Goal: Communication & Community: Connect with others

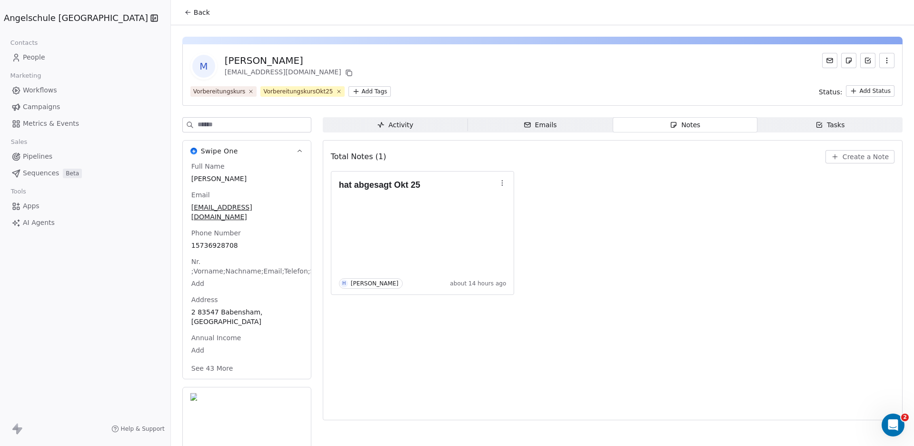
click at [179, 9] on button "Back" at bounding box center [197, 12] width 37 height 17
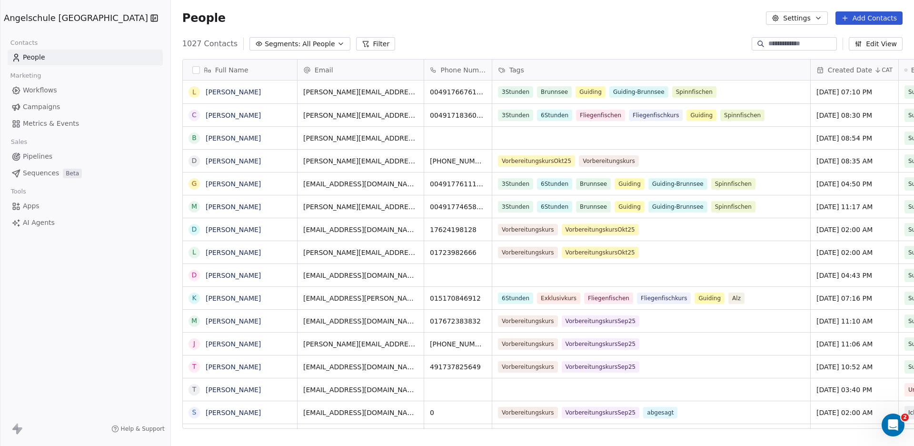
scroll to position [384, 778]
click at [36, 108] on span "Campaigns" at bounding box center [41, 107] width 37 height 10
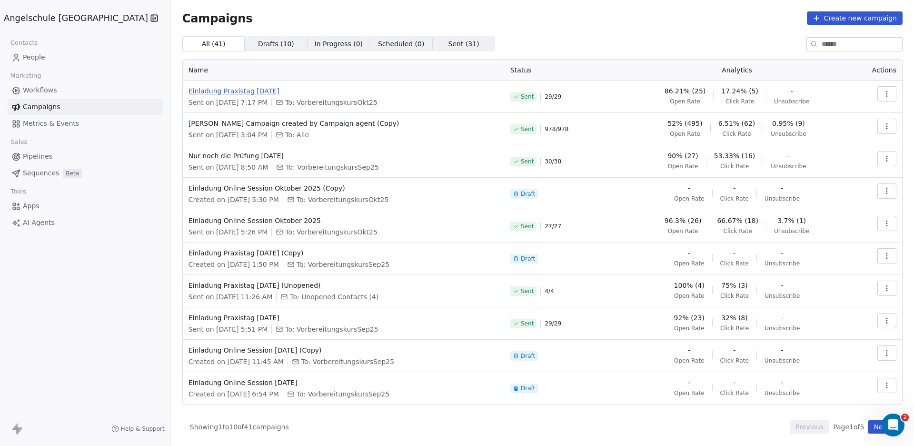
click at [219, 90] on span "Einladung Praxistag [DATE]" at bounding box center [344, 91] width 310 height 10
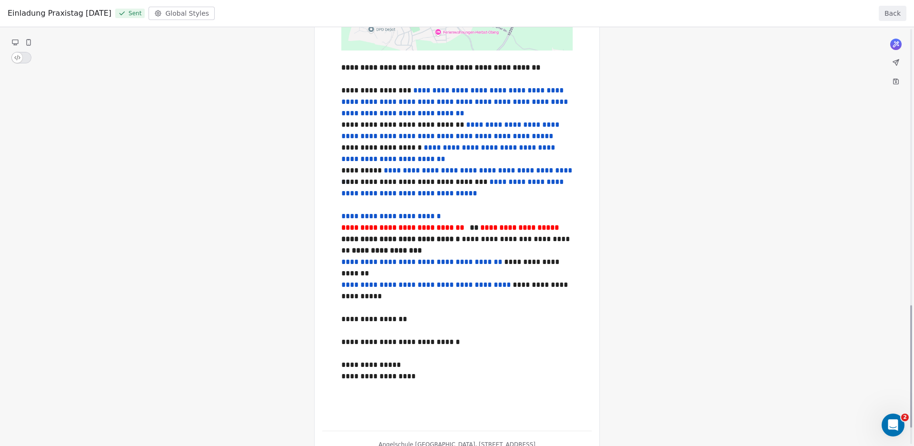
scroll to position [935, 0]
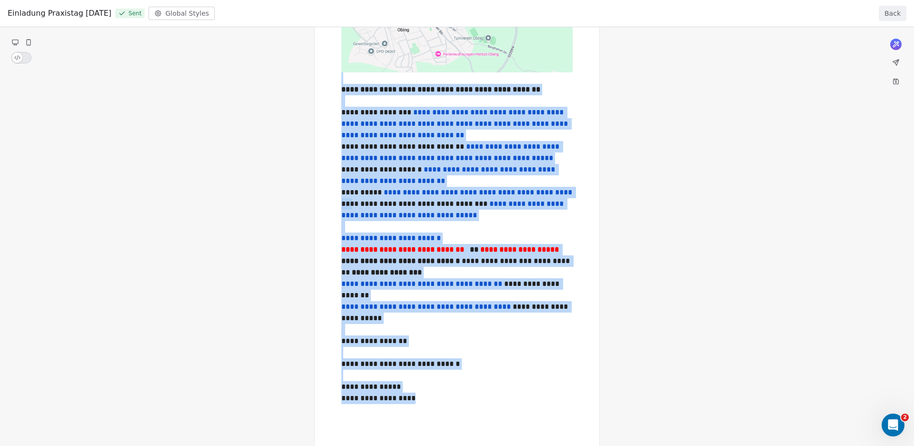
drag, startPoint x: 341, startPoint y: 217, endPoint x: 421, endPoint y: 410, distance: 209.1
copy div "**********"
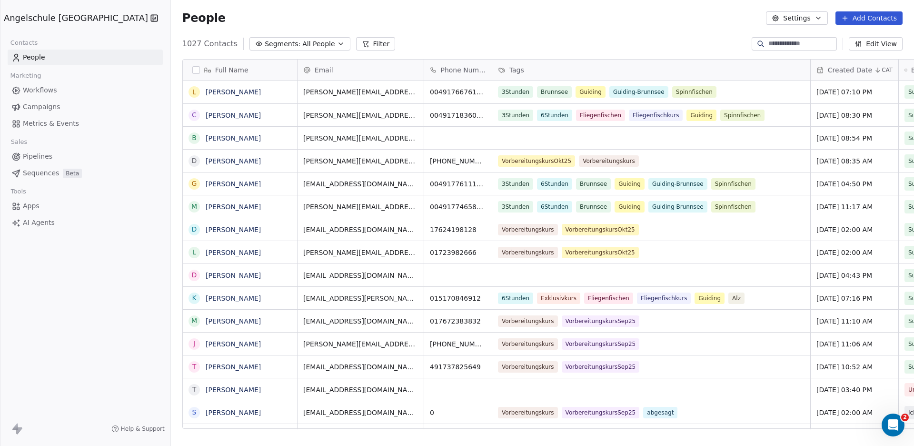
scroll to position [384, 778]
click at [783, 43] on input at bounding box center [802, 44] width 67 height 10
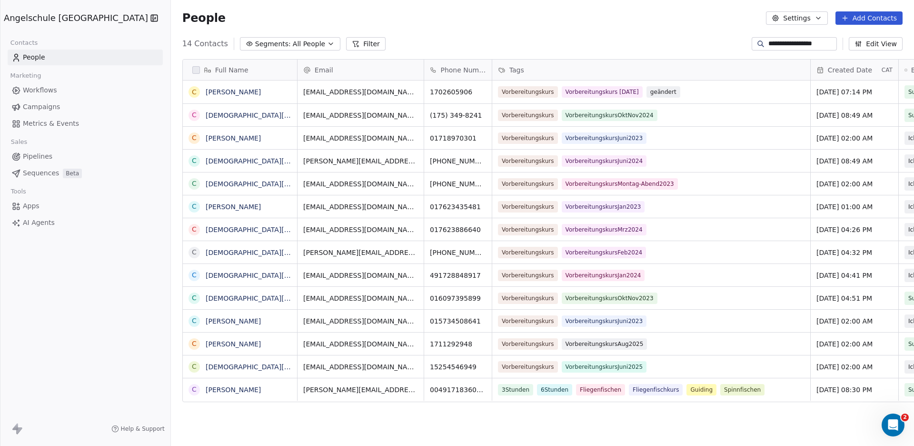
scroll to position [0, 0]
drag, startPoint x: 788, startPoint y: 44, endPoint x: 707, endPoint y: 50, distance: 81.2
click at [769, 49] on input "**********" at bounding box center [802, 44] width 67 height 10
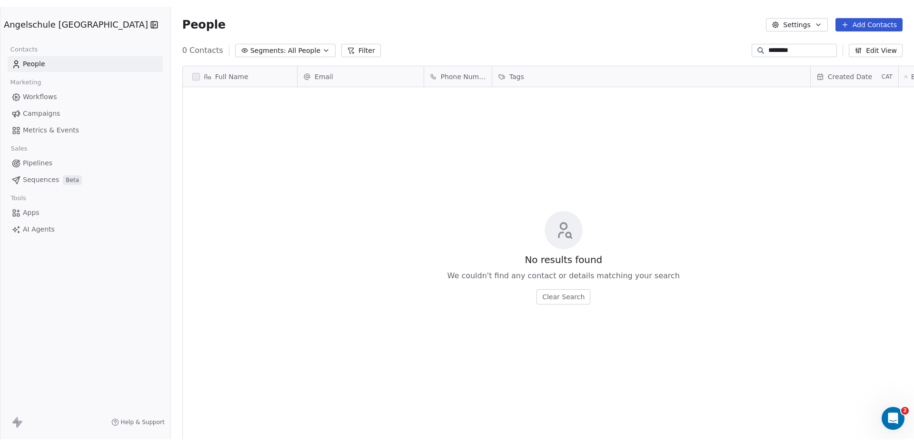
scroll to position [384, 778]
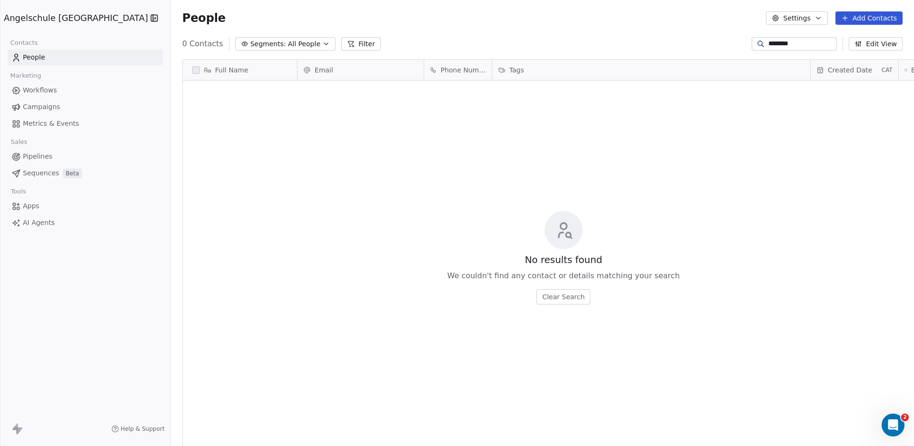
drag, startPoint x: 787, startPoint y: 40, endPoint x: 749, endPoint y: 39, distance: 38.6
click at [769, 39] on input "********" at bounding box center [802, 44] width 67 height 10
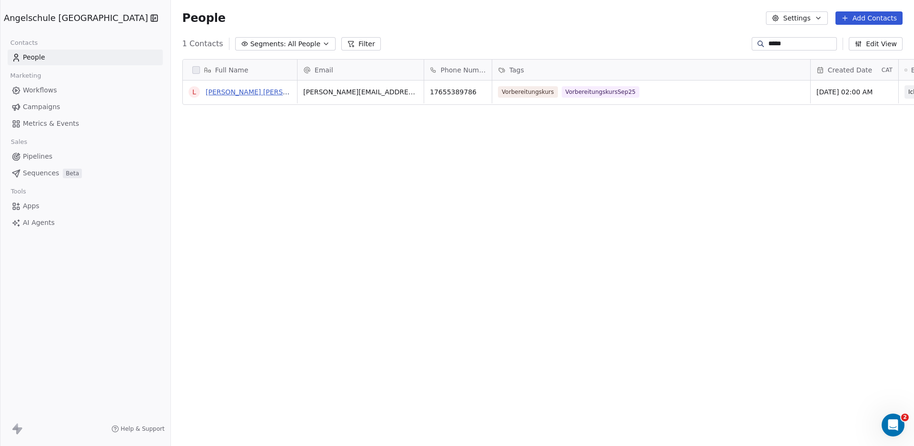
type input "*****"
click at [206, 89] on link "[PERSON_NAME] [PERSON_NAME]" at bounding box center [262, 92] width 113 height 8
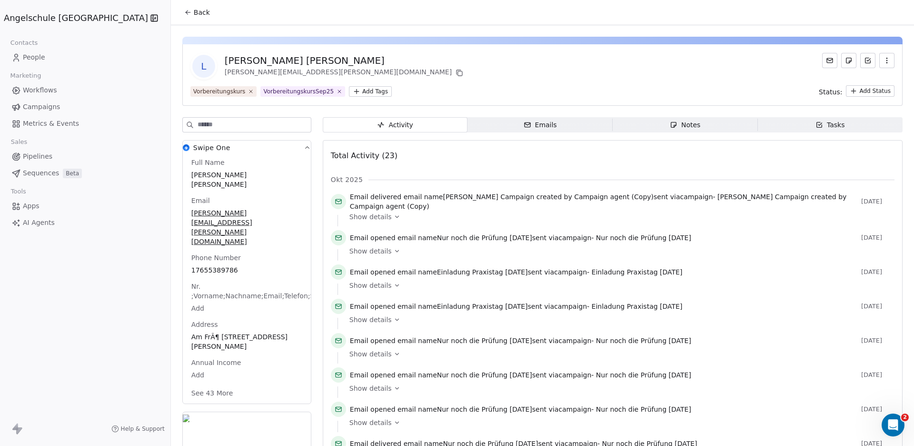
click at [524, 120] on div "Emails" at bounding box center [540, 125] width 33 height 10
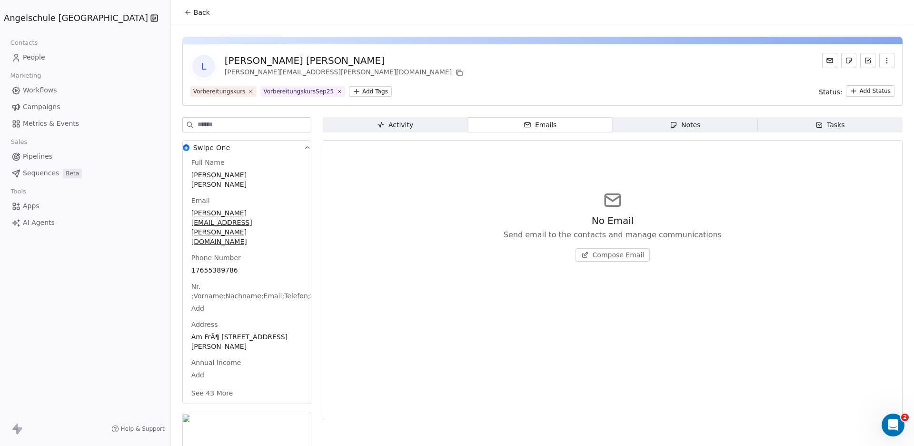
click at [598, 259] on span "Compose Email" at bounding box center [619, 255] width 52 height 10
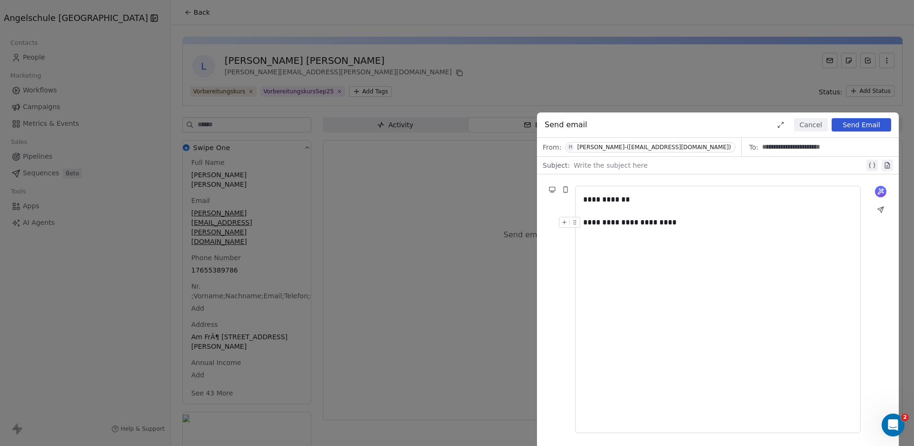
drag, startPoint x: 675, startPoint y: 226, endPoint x: 572, endPoint y: 216, distance: 102.9
click at [572, 216] on div "**********" at bounding box center [718, 309] width 362 height 270
drag, startPoint x: 674, startPoint y: 221, endPoint x: 581, endPoint y: 220, distance: 92.9
click at [583, 220] on div "**********" at bounding box center [718, 222] width 270 height 11
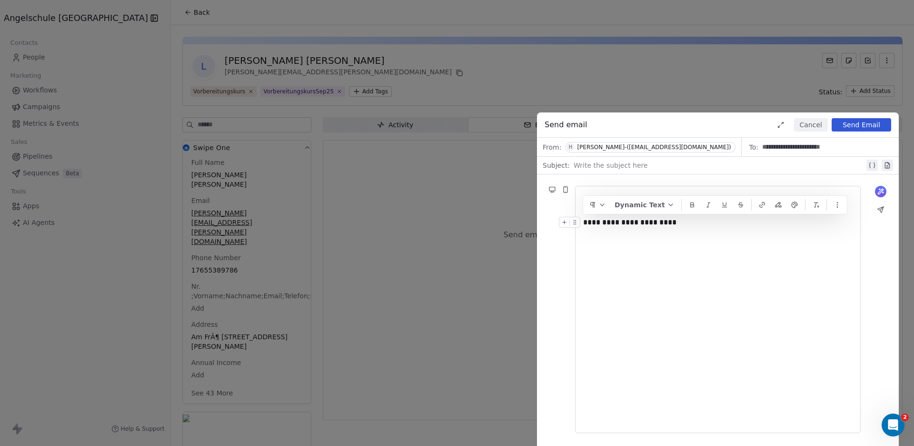
drag, startPoint x: 677, startPoint y: 222, endPoint x: 585, endPoint y: 222, distance: 92.4
click at [585, 222] on div "**********" at bounding box center [718, 222] width 270 height 11
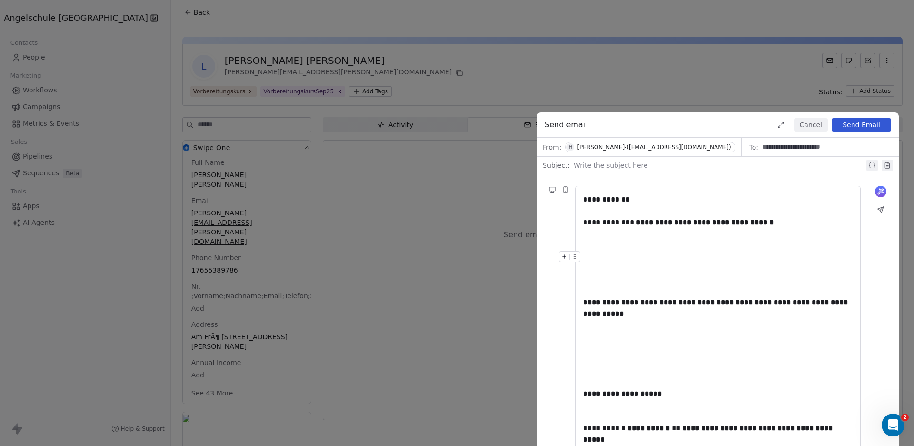
click at [633, 258] on div at bounding box center [718, 262] width 270 height 23
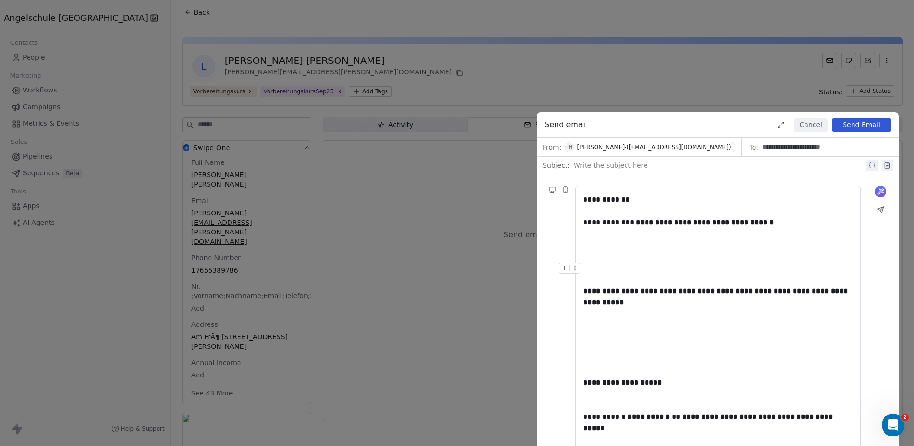
click at [623, 270] on div at bounding box center [718, 267] width 270 height 11
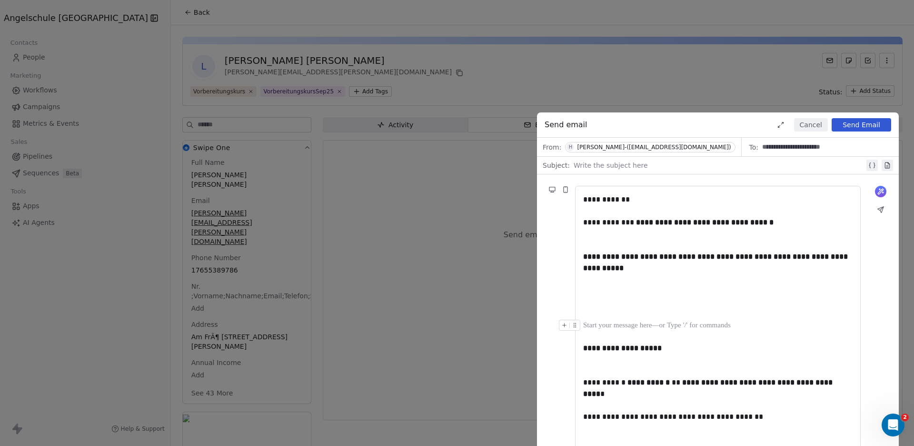
click at [604, 329] on div at bounding box center [718, 325] width 270 height 11
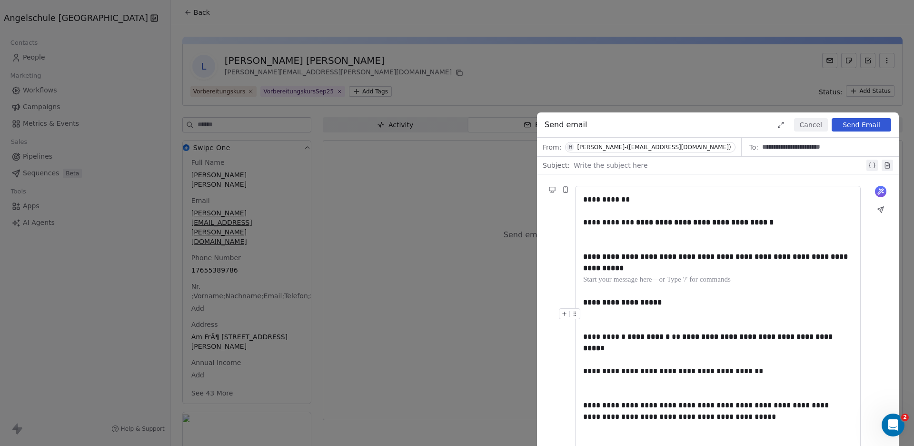
click at [626, 315] on div at bounding box center [718, 313] width 270 height 11
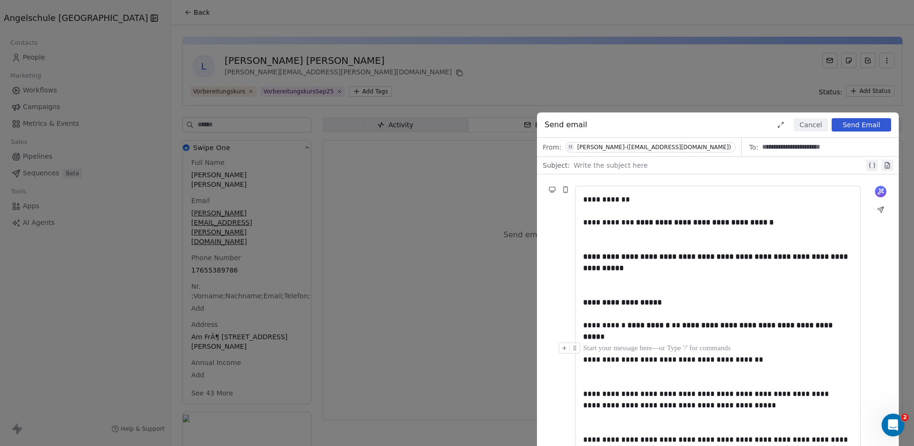
click at [623, 343] on div at bounding box center [718, 347] width 270 height 11
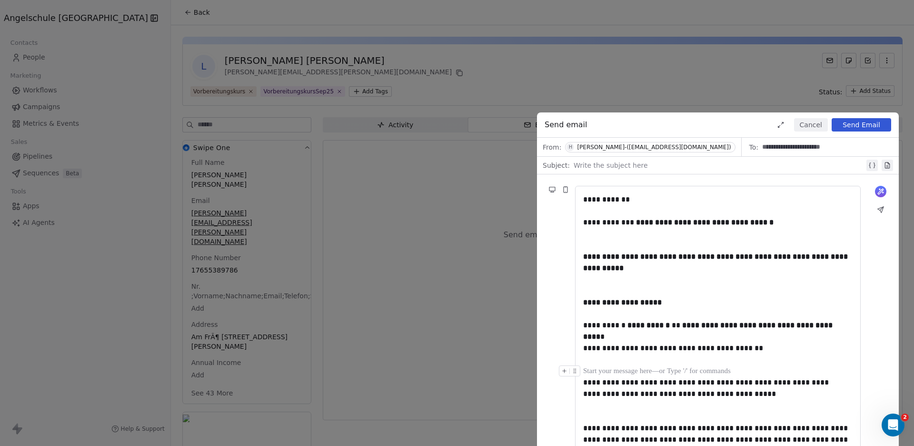
click at [639, 370] on div at bounding box center [718, 370] width 270 height 11
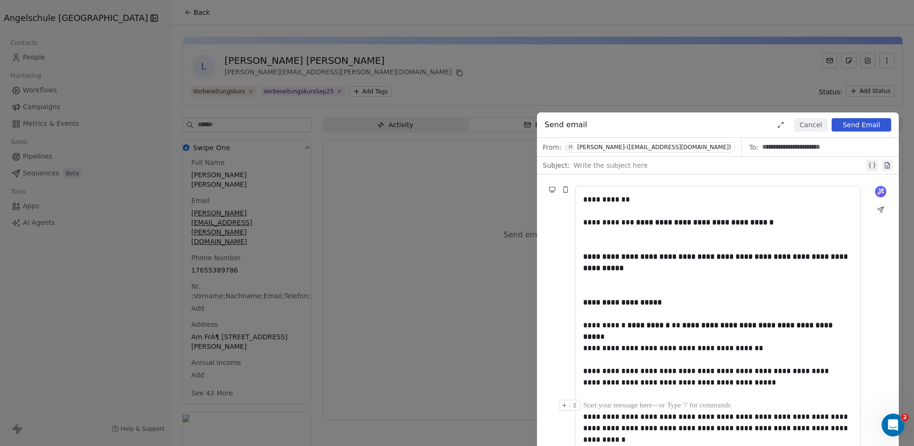
click at [620, 400] on div at bounding box center [718, 405] width 270 height 11
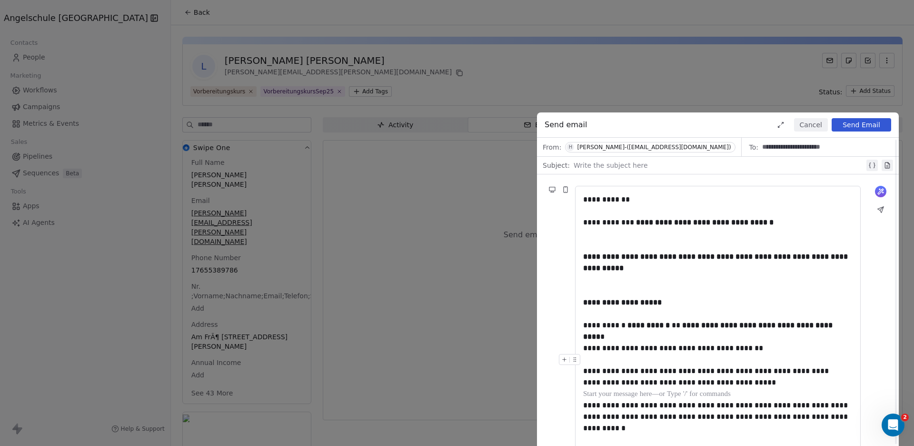
scroll to position [263, 0]
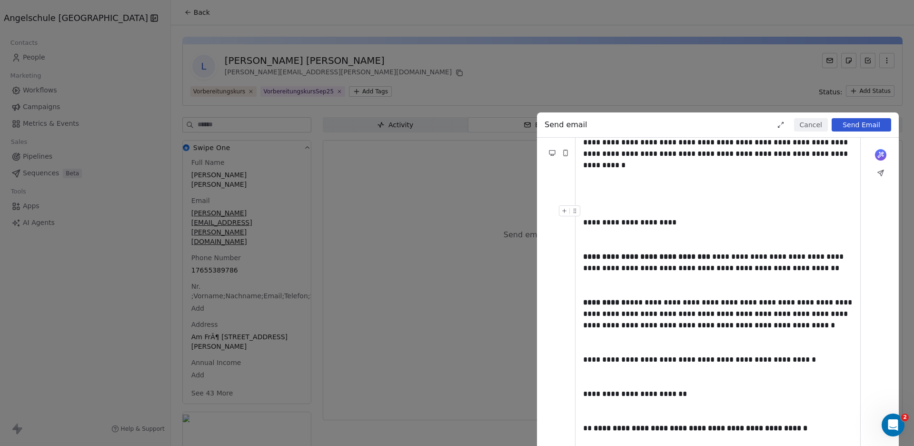
click at [619, 204] on div at bounding box center [718, 199] width 270 height 11
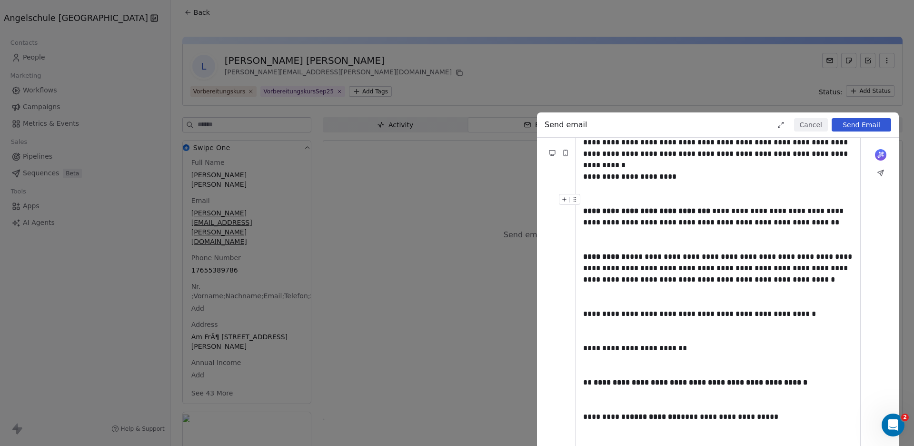
click at [620, 198] on div at bounding box center [718, 199] width 270 height 11
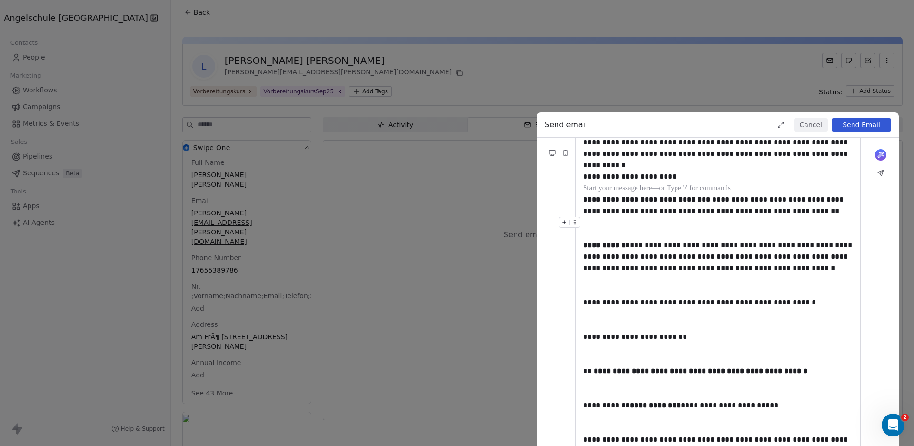
click at [622, 225] on div at bounding box center [718, 222] width 270 height 11
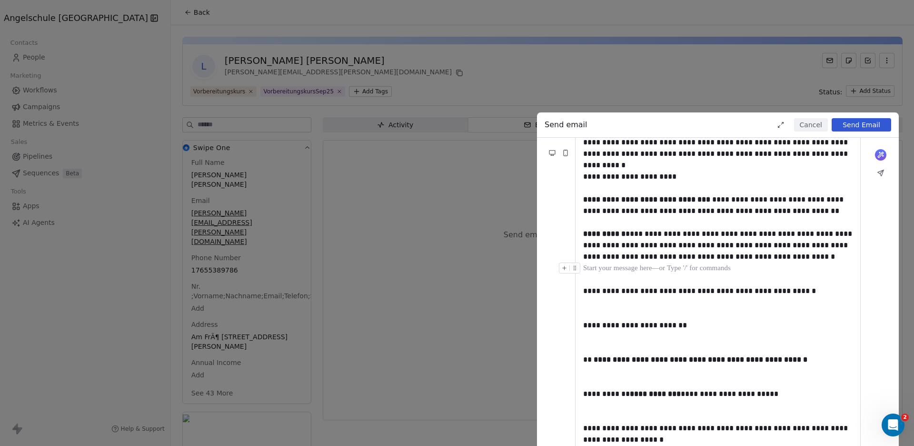
click at [620, 268] on div at bounding box center [718, 267] width 270 height 11
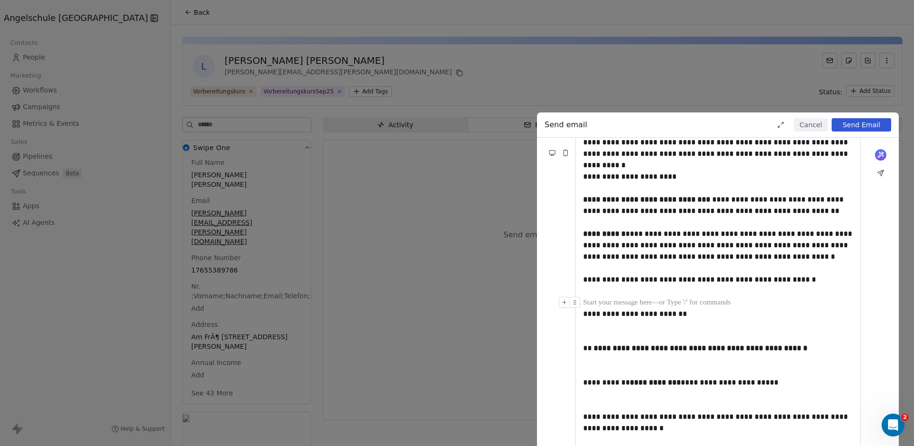
click at [613, 300] on div at bounding box center [718, 302] width 270 height 11
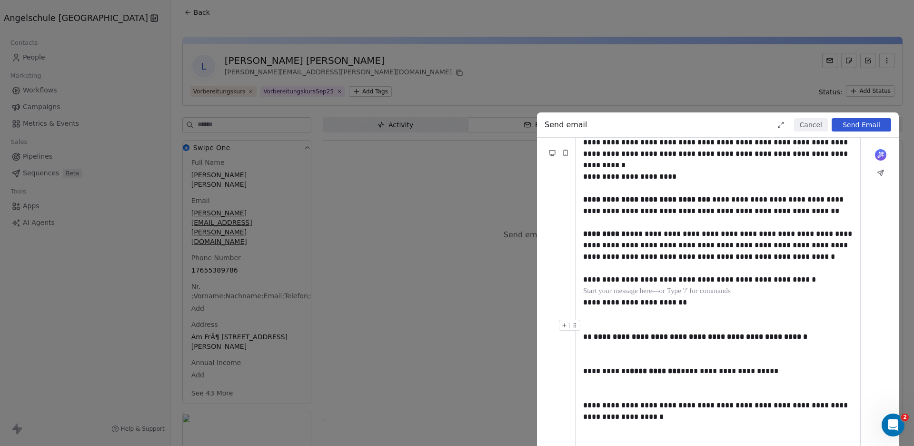
click at [610, 323] on div at bounding box center [718, 325] width 270 height 11
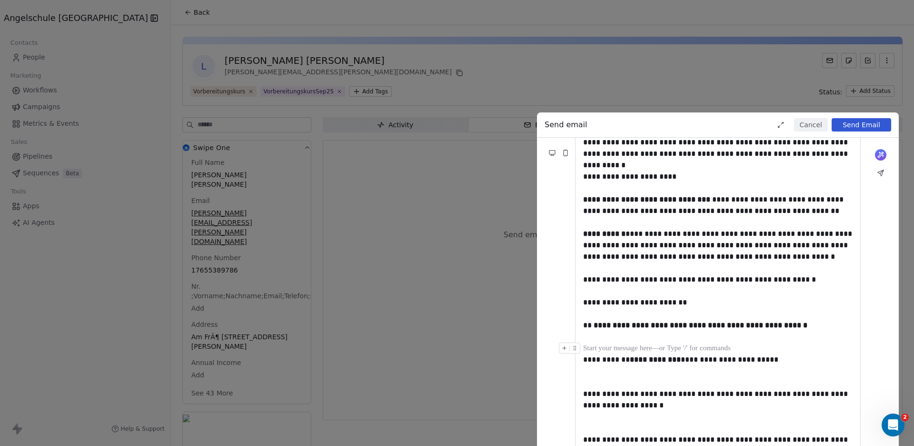
click at [632, 343] on div at bounding box center [718, 347] width 270 height 11
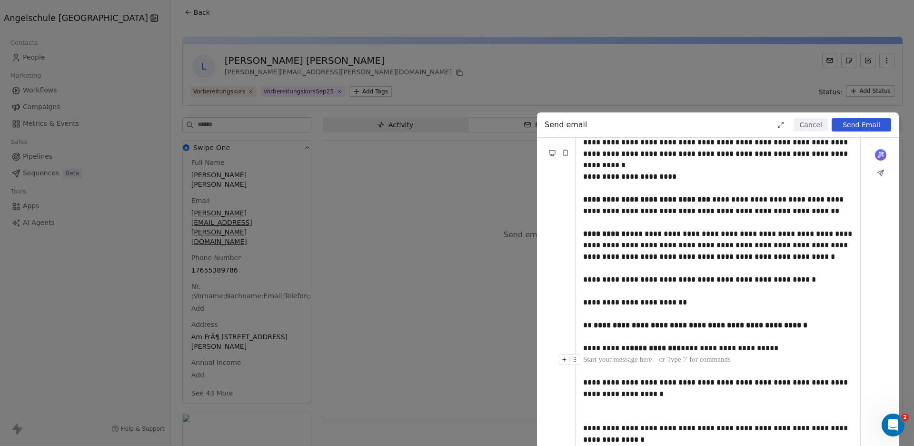
click at [629, 363] on div at bounding box center [718, 359] width 270 height 11
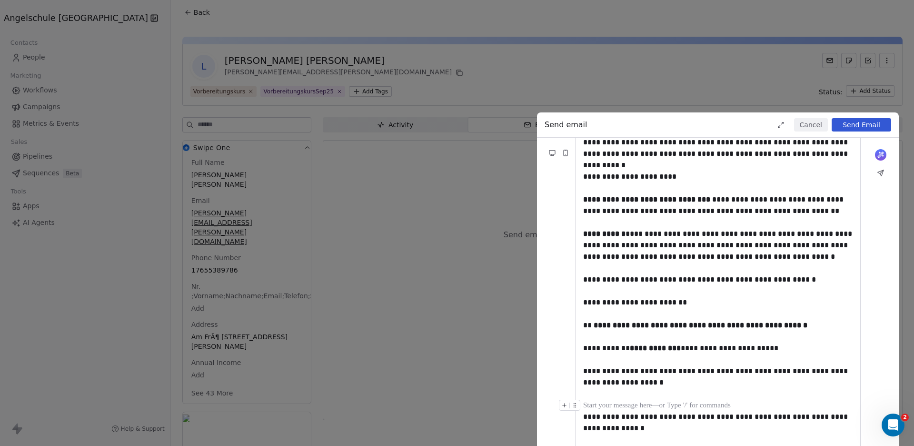
click at [618, 400] on div at bounding box center [718, 405] width 270 height 11
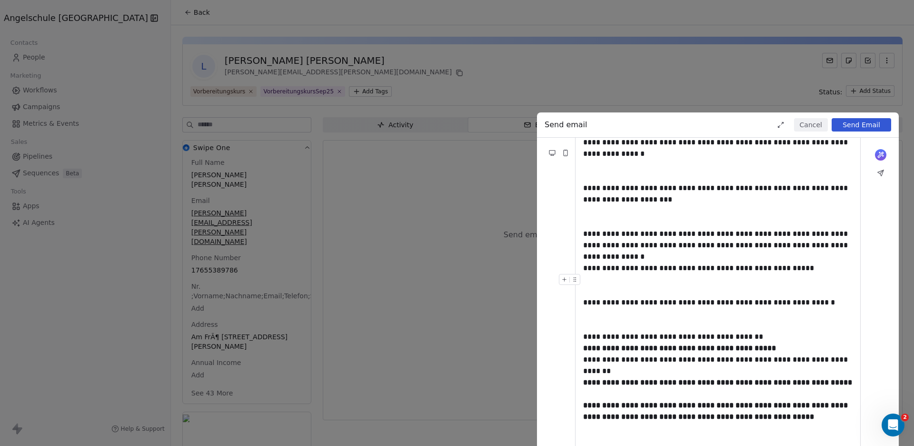
scroll to position [460, 0]
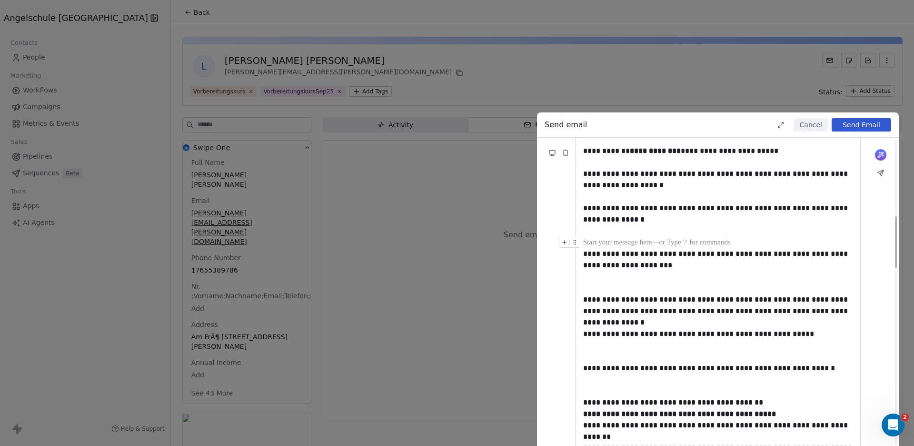
click at [624, 238] on div at bounding box center [718, 242] width 270 height 11
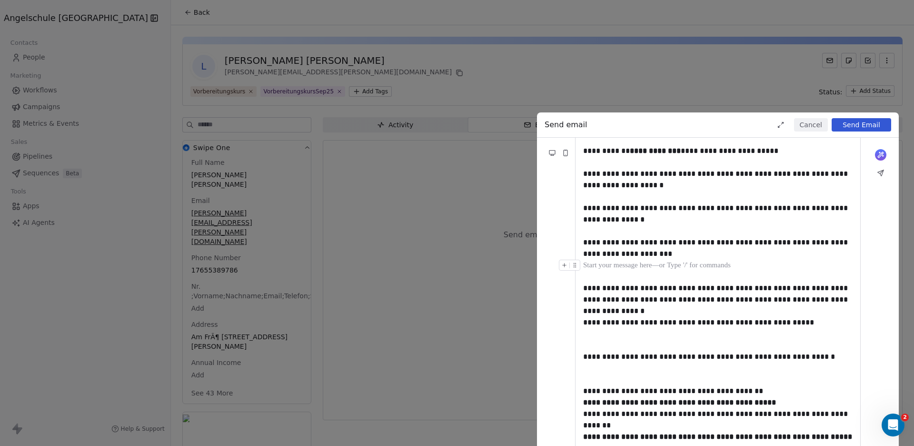
click at [631, 265] on div at bounding box center [718, 265] width 270 height 11
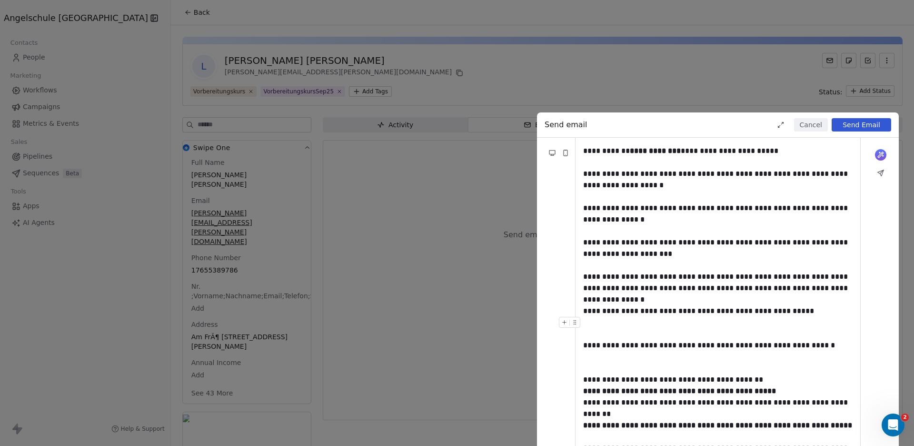
click at [620, 324] on div at bounding box center [718, 322] width 270 height 11
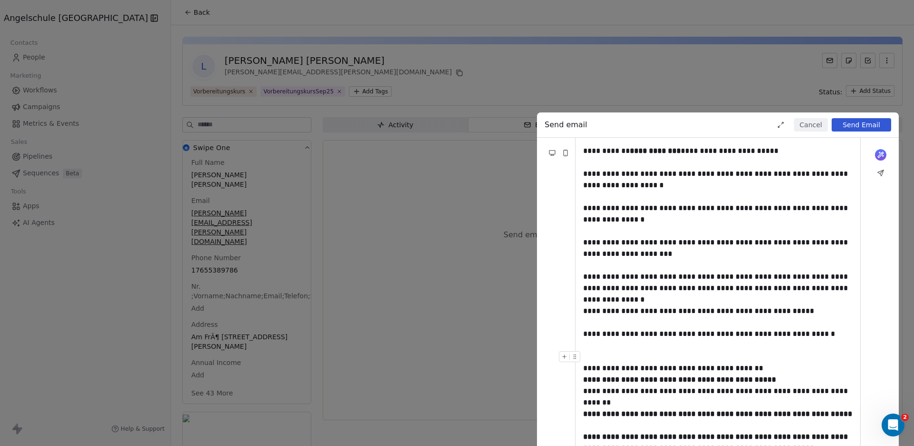
click at [613, 353] on div at bounding box center [718, 356] width 270 height 11
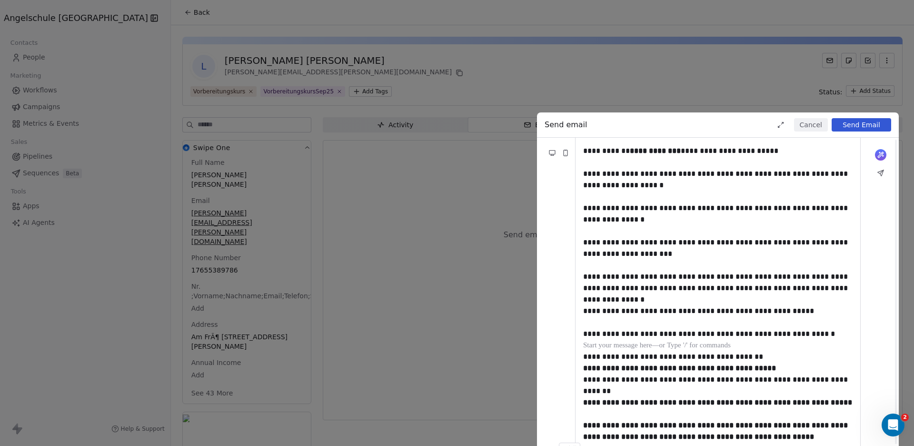
scroll to position [591, 0]
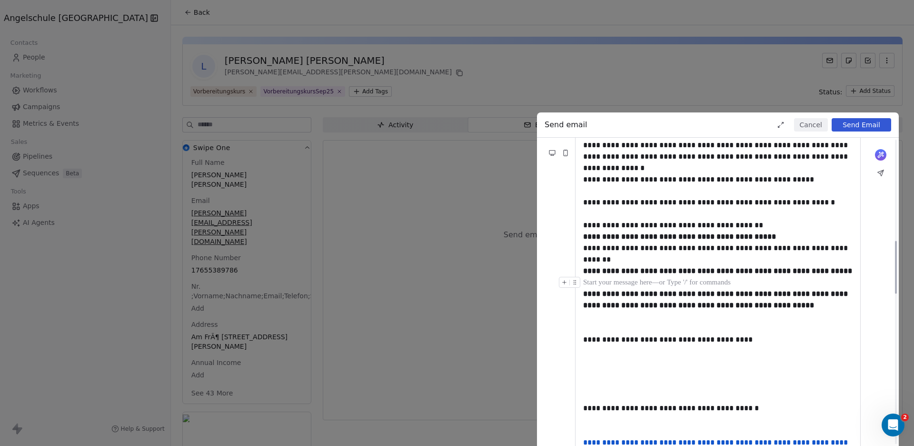
click at [620, 280] on div at bounding box center [718, 282] width 270 height 11
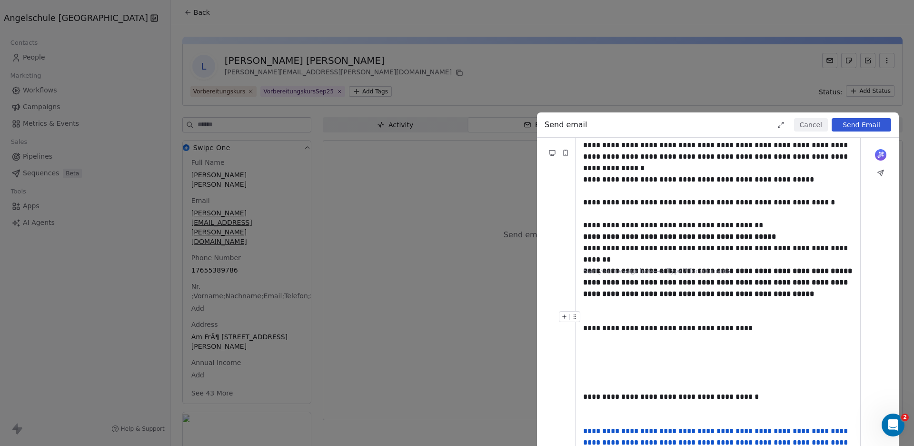
click at [615, 312] on div at bounding box center [718, 316] width 270 height 11
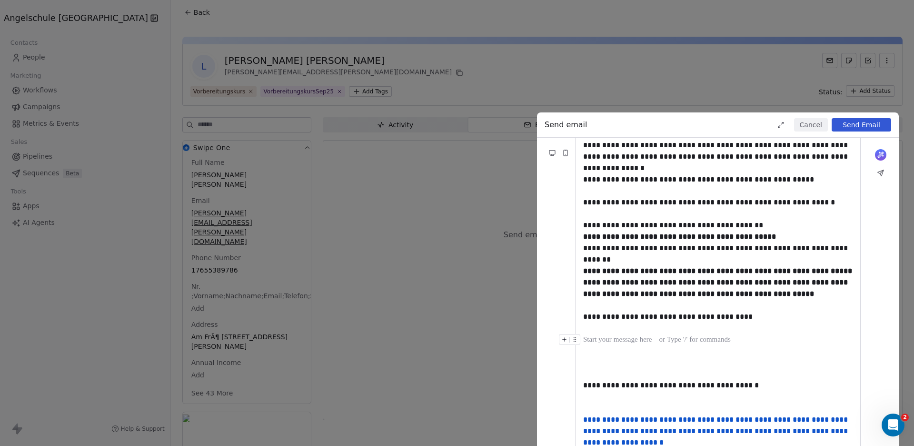
click at [606, 336] on div at bounding box center [718, 339] width 270 height 11
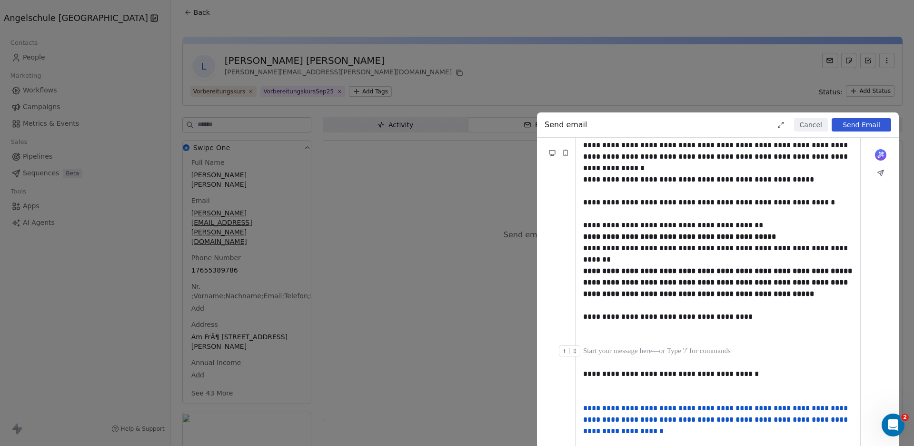
click at [607, 355] on div at bounding box center [718, 350] width 270 height 11
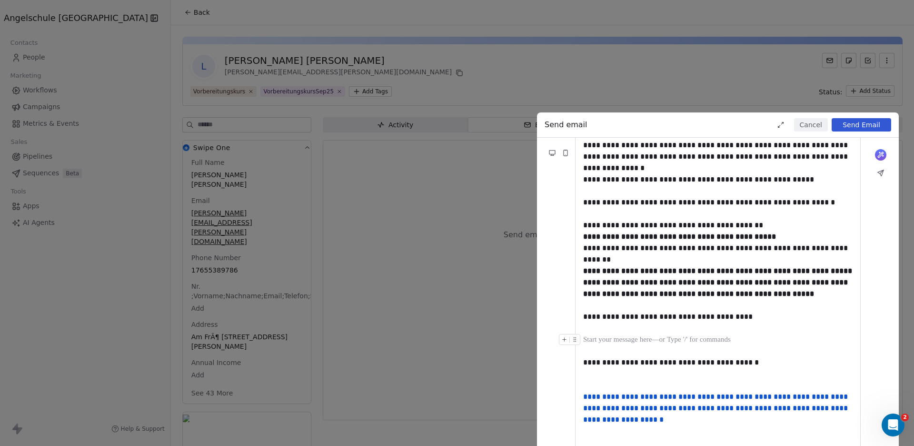
click at [624, 338] on div at bounding box center [718, 339] width 270 height 11
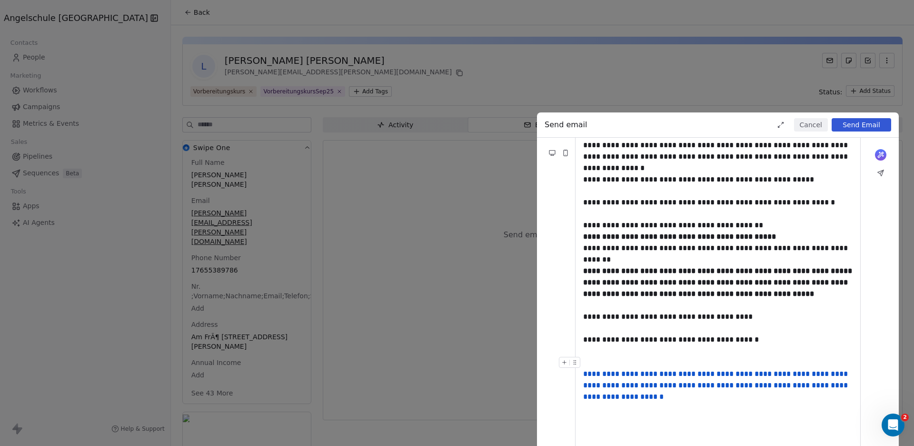
click at [616, 360] on div at bounding box center [718, 362] width 270 height 11
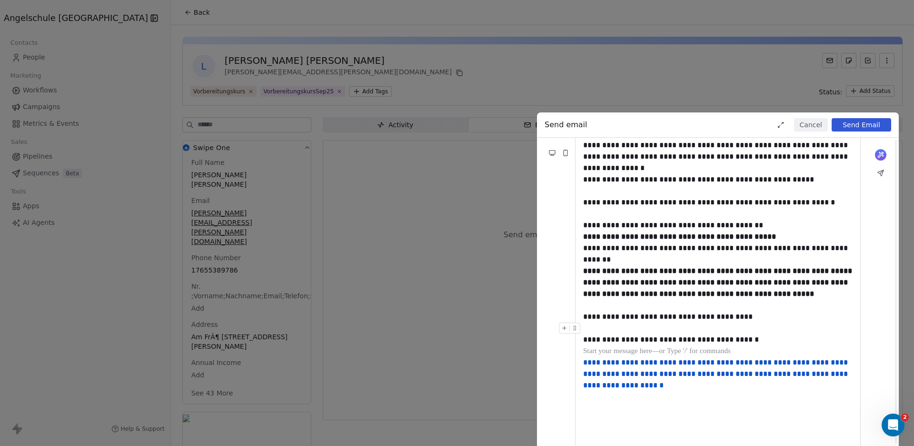
scroll to position [723, 0]
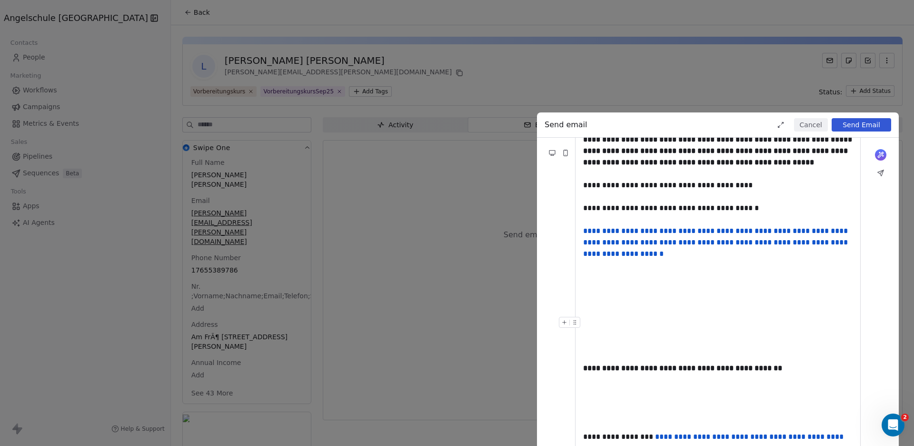
click at [615, 340] on div at bounding box center [718, 328] width 270 height 23
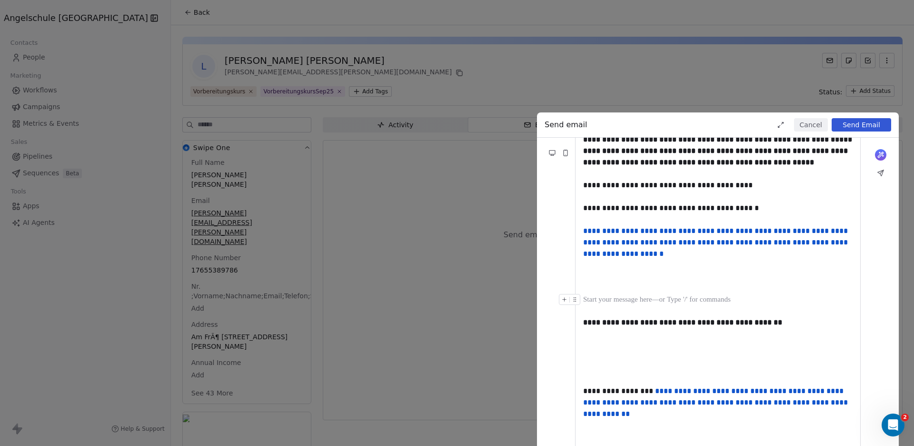
click at [610, 305] on div at bounding box center [718, 299] width 270 height 11
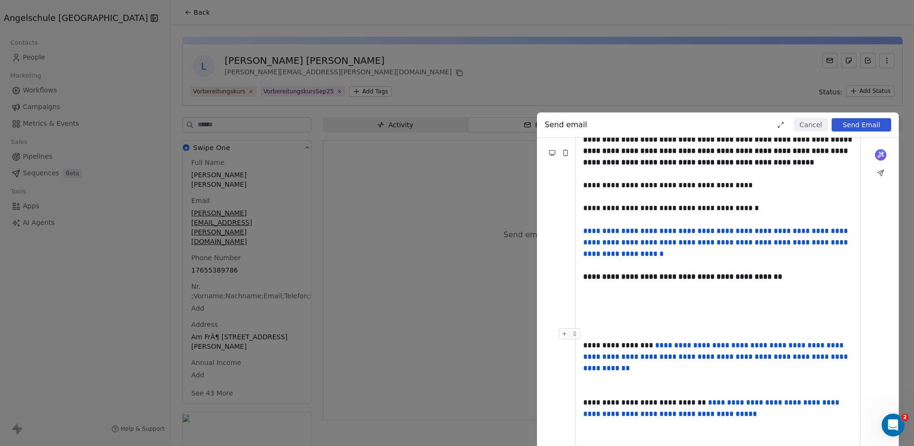
click at [618, 340] on div at bounding box center [718, 333] width 270 height 11
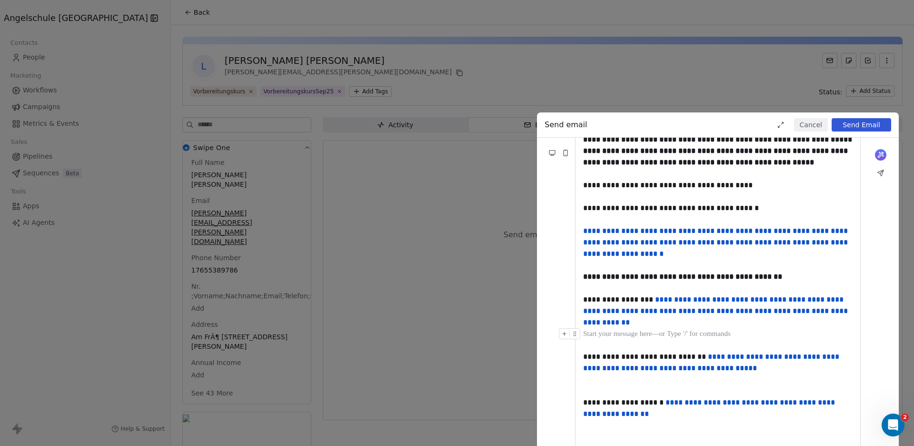
click at [615, 340] on div at bounding box center [718, 333] width 270 height 11
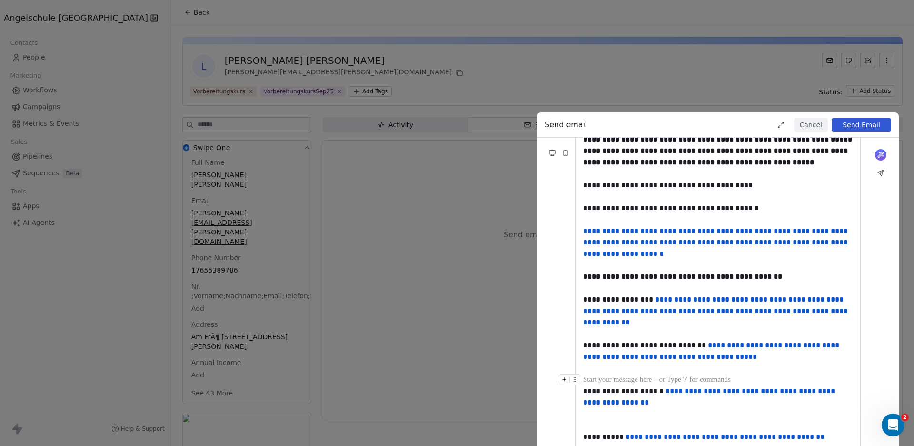
click at [612, 385] on div at bounding box center [718, 379] width 270 height 11
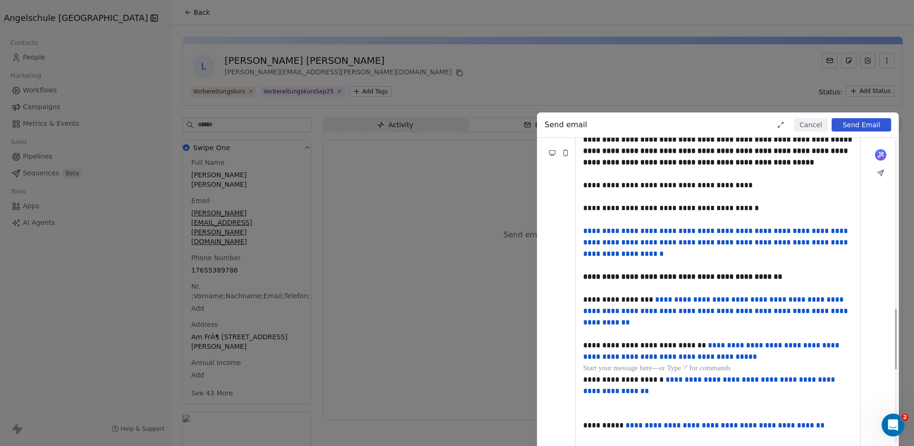
scroll to position [854, 0]
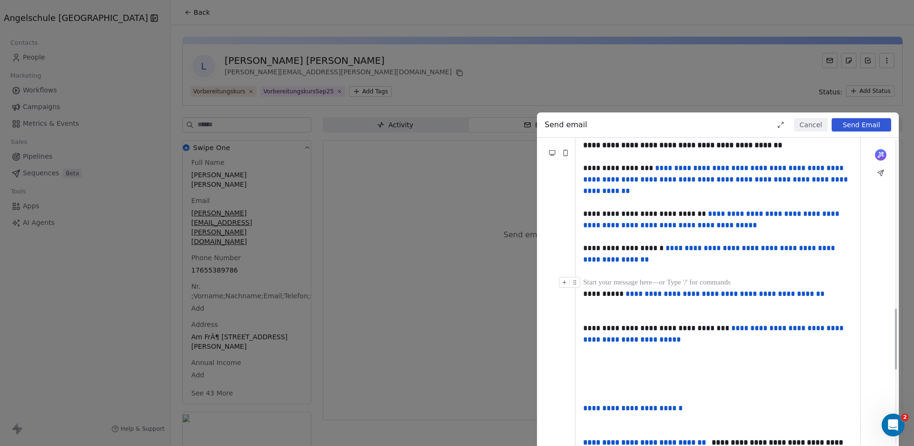
click at [623, 288] on div at bounding box center [718, 282] width 270 height 11
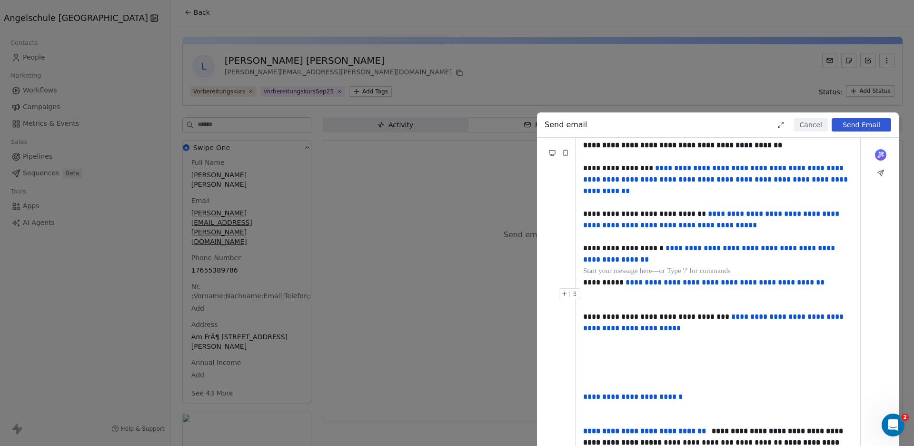
click at [633, 300] on div at bounding box center [718, 293] width 270 height 11
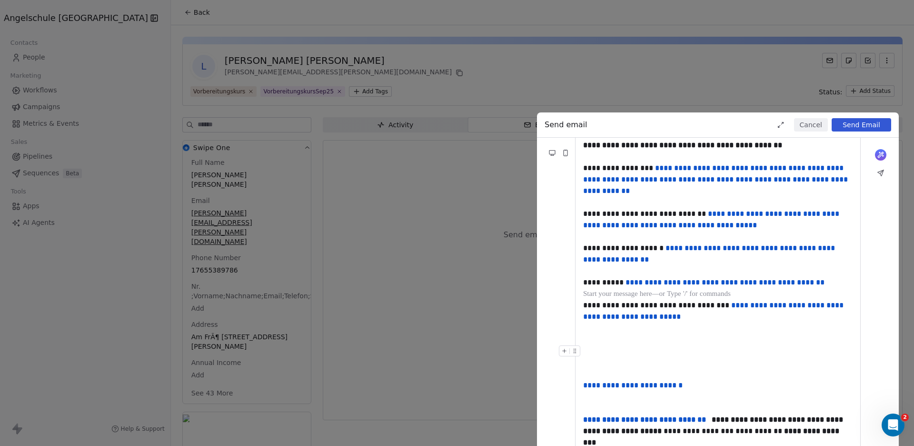
click at [629, 357] on div at bounding box center [718, 350] width 270 height 11
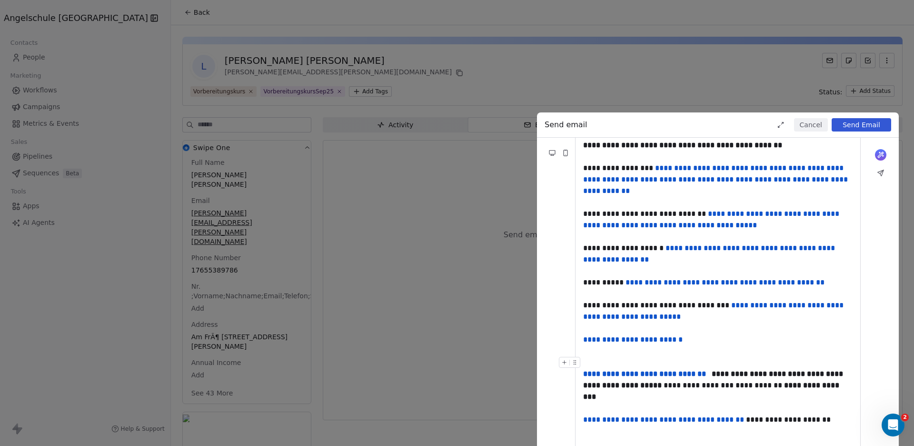
click at [614, 368] on div at bounding box center [718, 362] width 270 height 11
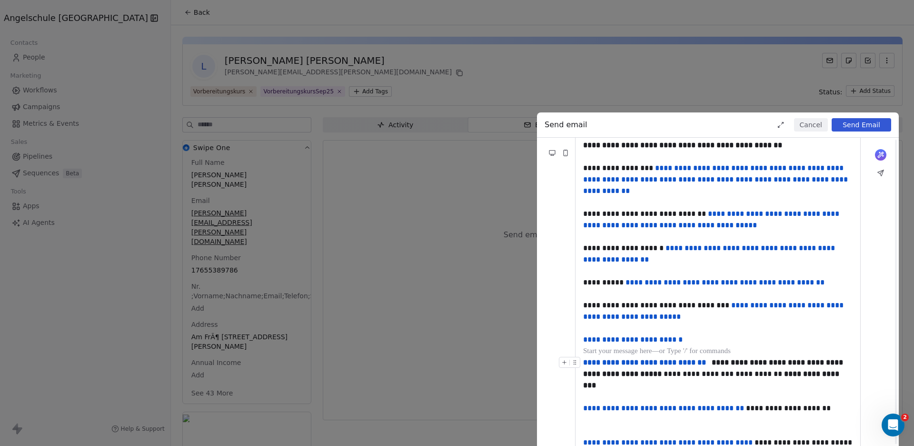
scroll to position [920, 0]
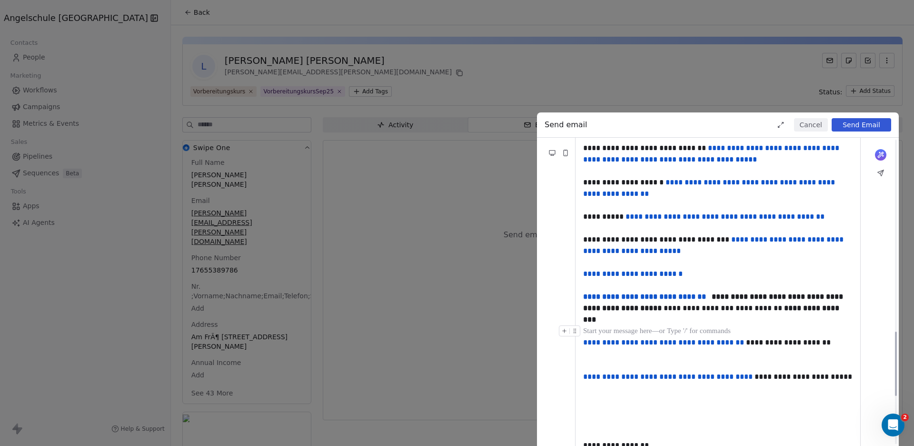
click at [613, 337] on div at bounding box center [718, 330] width 270 height 11
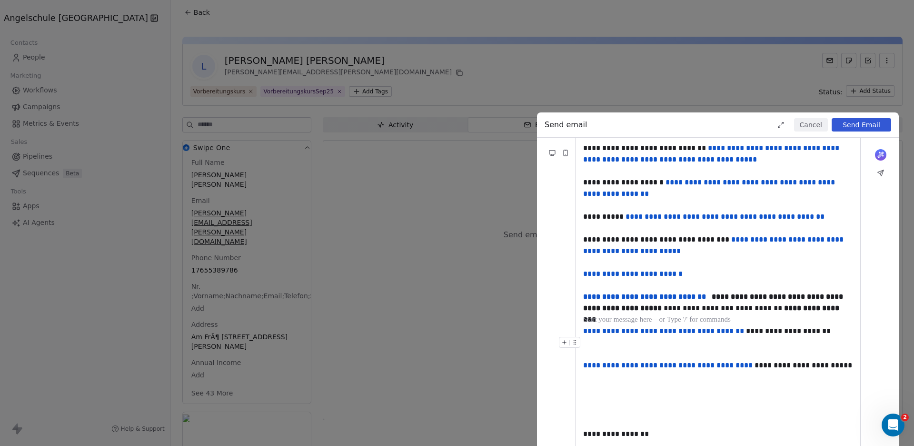
click at [606, 348] on div at bounding box center [718, 342] width 270 height 11
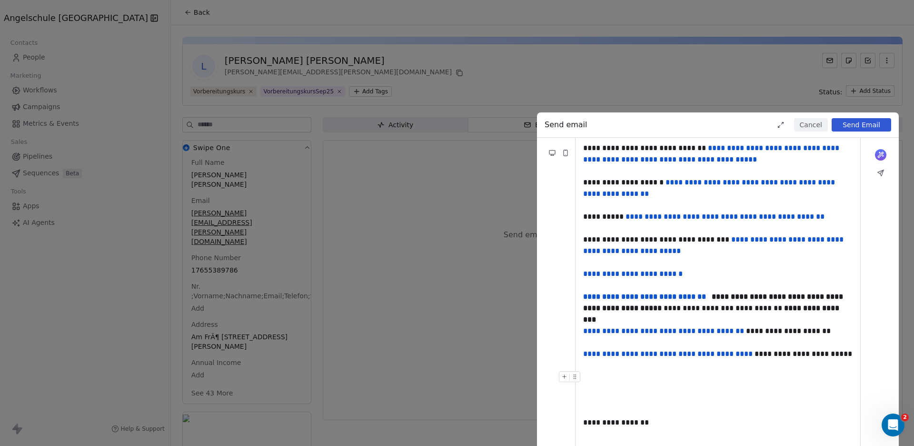
click at [600, 394] on div at bounding box center [718, 387] width 270 height 11
drag, startPoint x: 604, startPoint y: 412, endPoint x: 608, endPoint y: 409, distance: 5.1
click at [604, 405] on div at bounding box center [718, 399] width 270 height 11
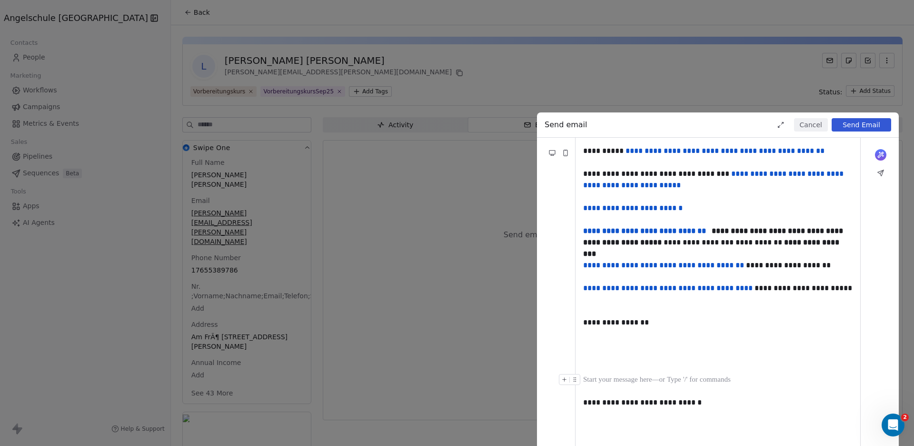
click at [623, 385] on div at bounding box center [718, 379] width 270 height 11
click at [633, 305] on div at bounding box center [718, 299] width 270 height 11
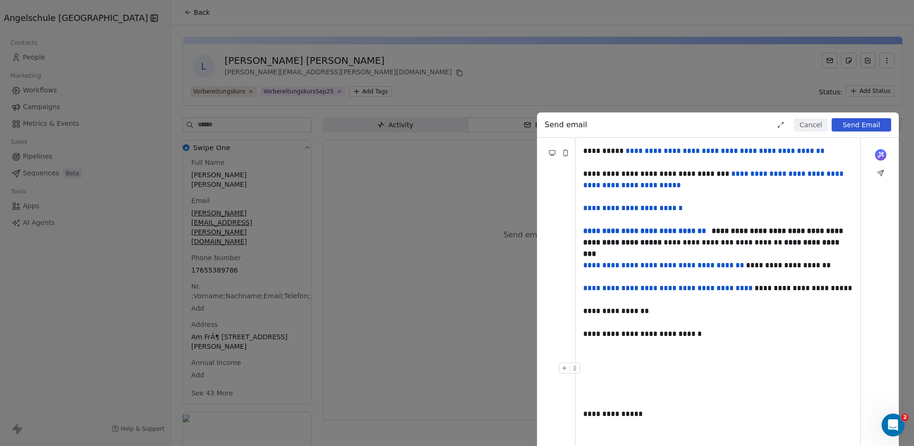
click at [619, 385] on div at bounding box center [718, 373] width 270 height 23
click at [612, 374] on div at bounding box center [718, 367] width 270 height 11
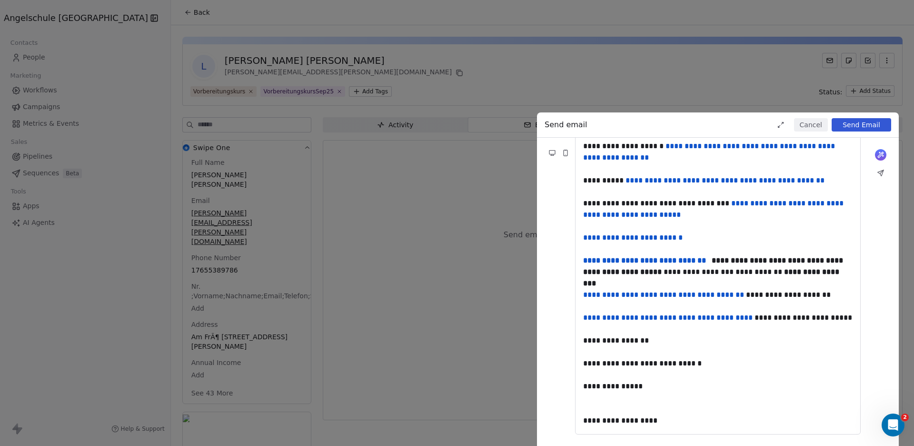
scroll to position [968, 0]
click at [613, 406] on div at bounding box center [718, 408] width 270 height 11
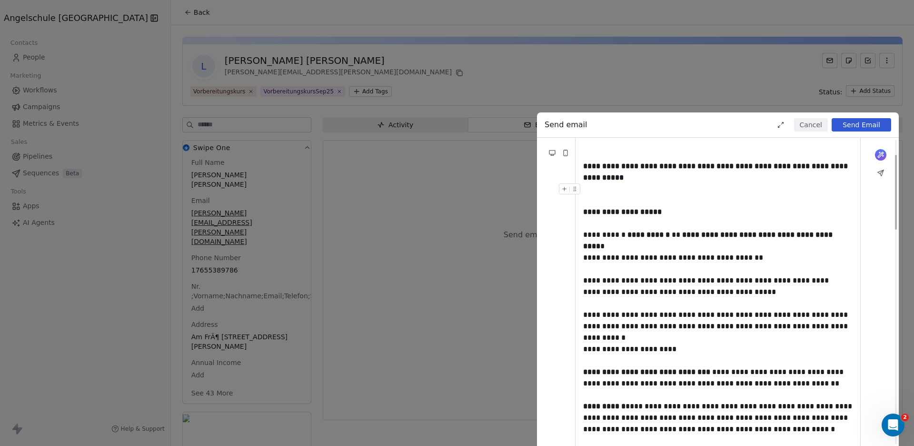
scroll to position [0, 0]
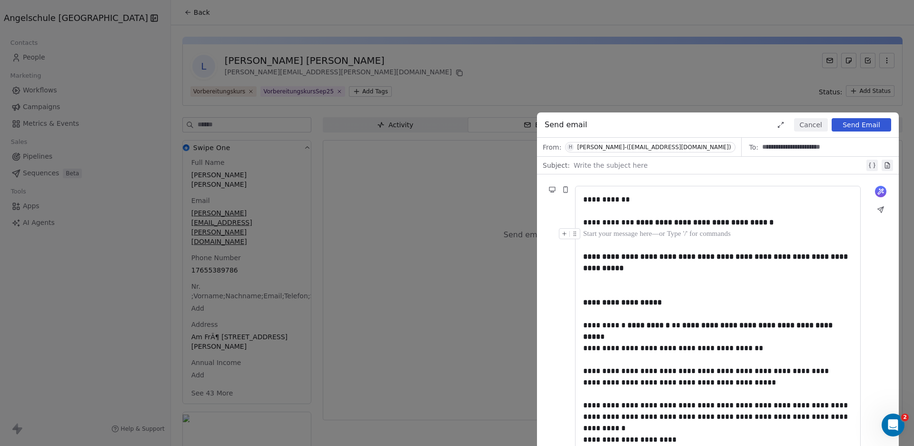
click at [713, 239] on div at bounding box center [718, 233] width 270 height 11
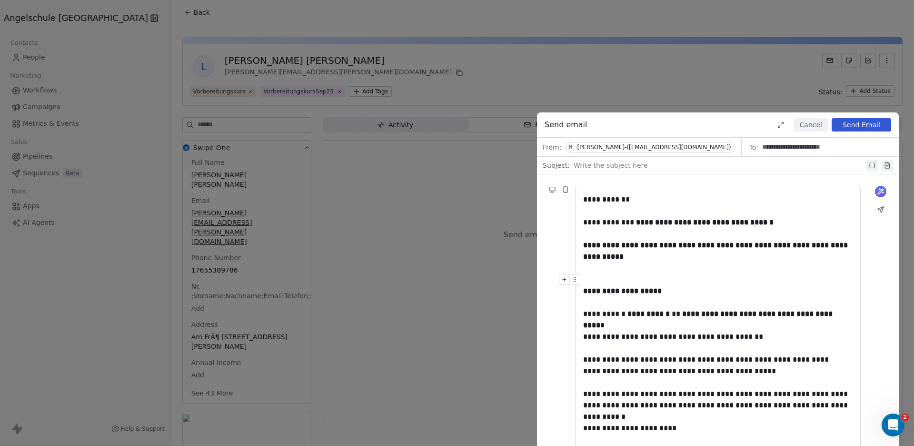
click at [690, 280] on div at bounding box center [718, 279] width 270 height 11
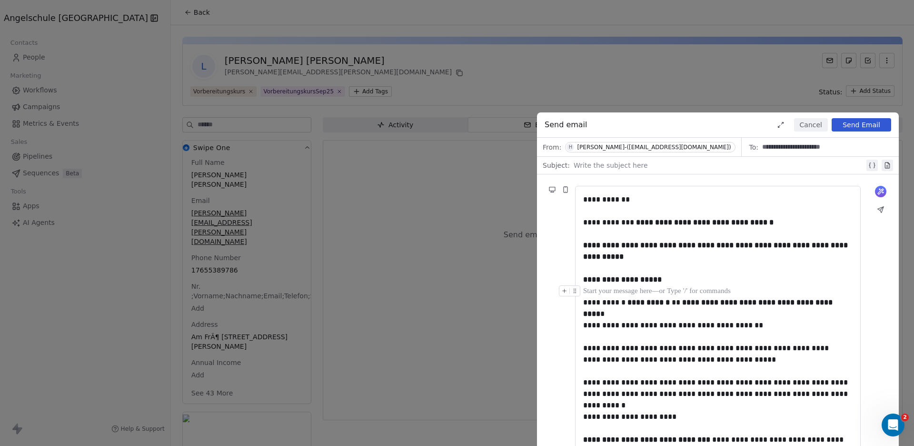
click at [698, 287] on div at bounding box center [718, 290] width 270 height 11
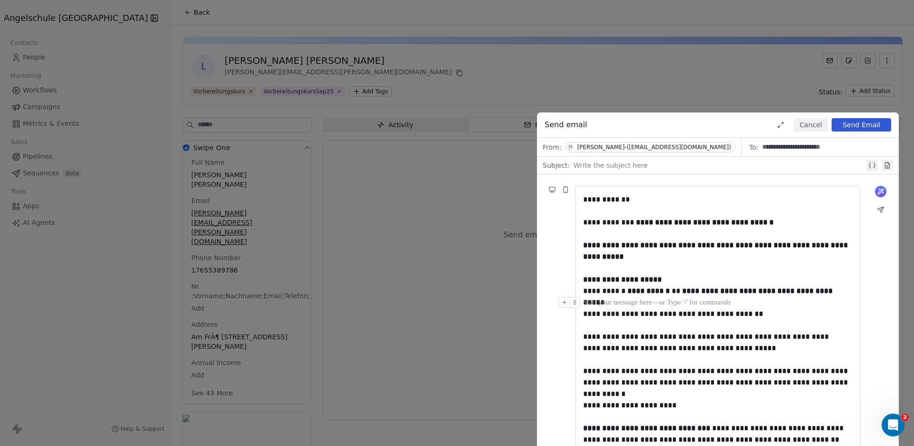
click at [696, 304] on div at bounding box center [718, 302] width 270 height 11
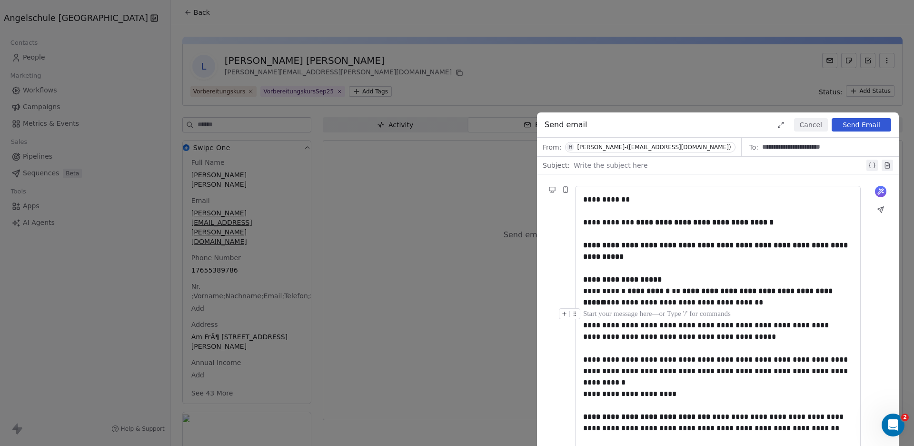
click at [729, 315] on div at bounding box center [718, 313] width 270 height 11
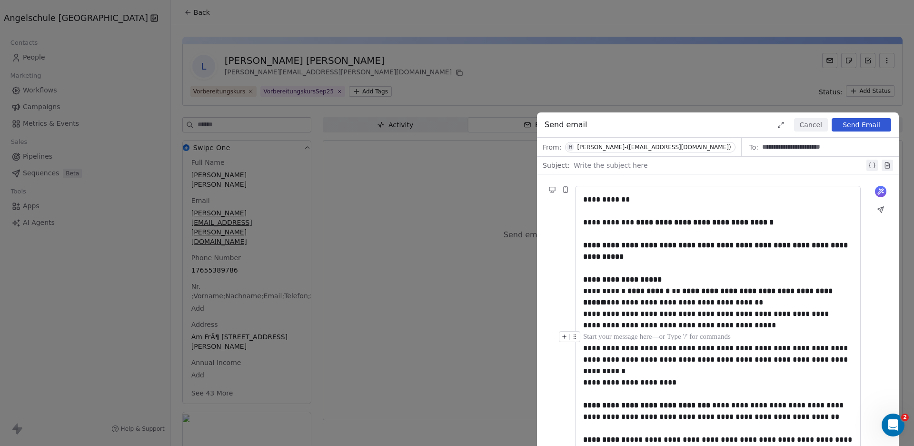
click at [695, 336] on div at bounding box center [718, 336] width 270 height 11
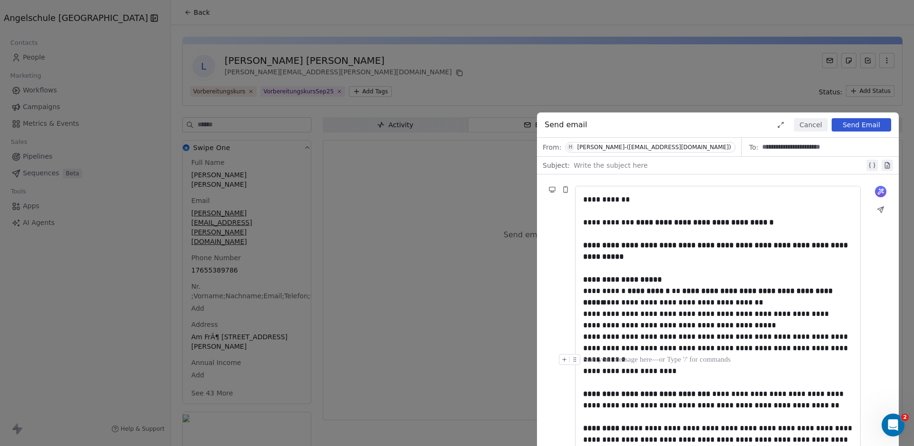
click at [685, 362] on div at bounding box center [718, 359] width 270 height 11
click at [623, 386] on div at bounding box center [718, 382] width 270 height 11
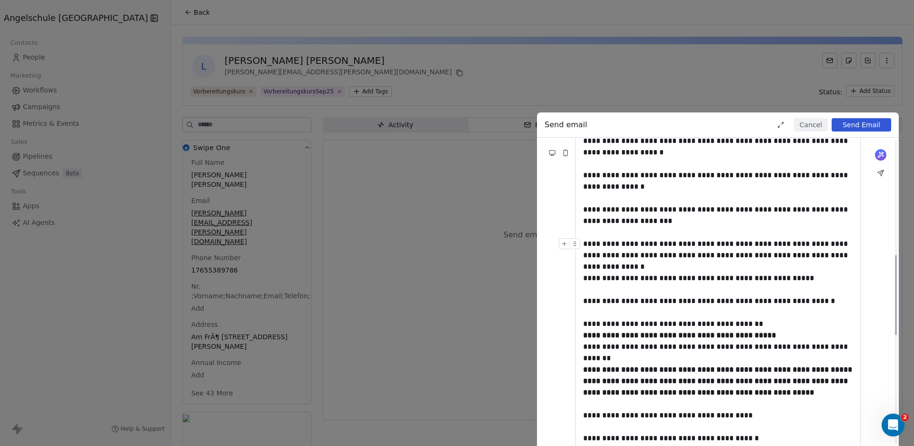
scroll to position [526, 0]
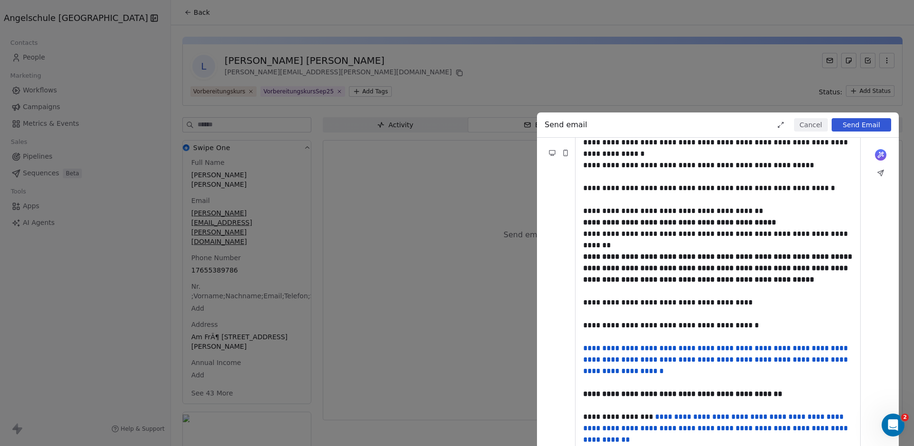
click at [863, 122] on button "Send Email" at bounding box center [862, 124] width 60 height 13
click at [867, 122] on button "Send Email" at bounding box center [862, 124] width 60 height 13
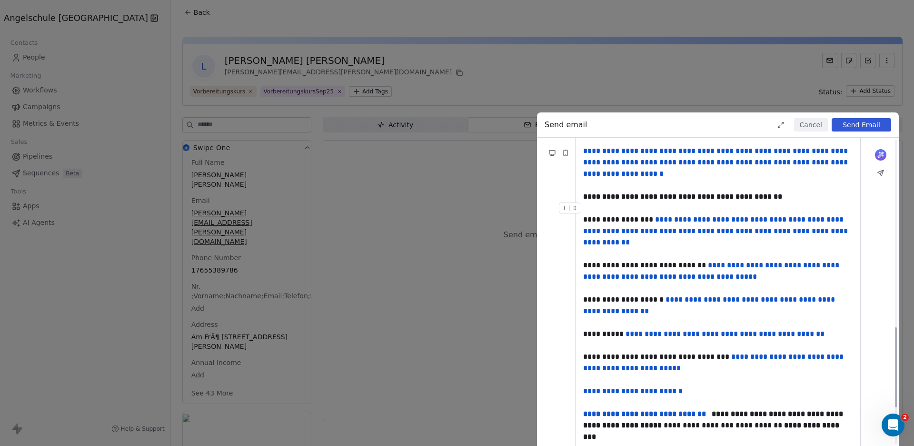
scroll to position [865, 0]
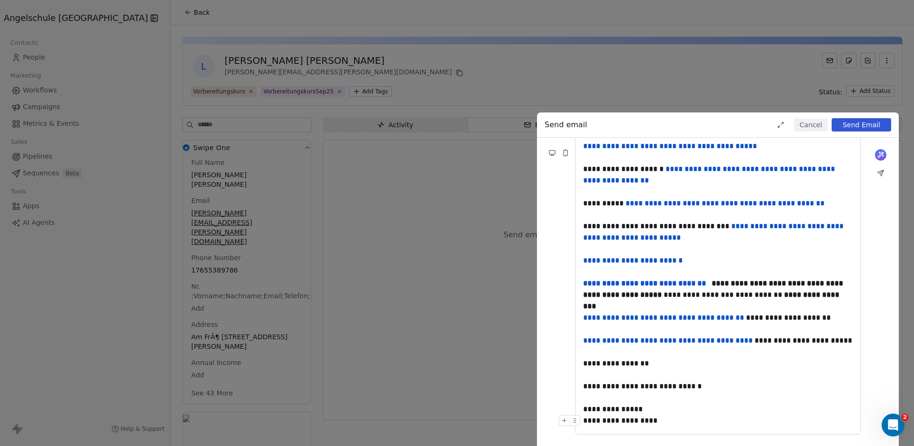
click at [412, 79] on div "**********" at bounding box center [457, 223] width 914 height 446
click at [807, 122] on button "Cancel" at bounding box center [811, 124] width 34 height 13
